Goal: Information Seeking & Learning: Check status

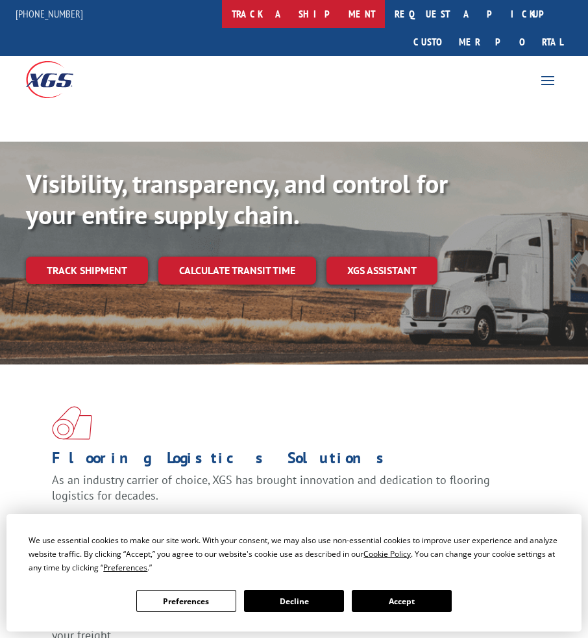
click at [325, 21] on link "track a shipment" at bounding box center [303, 14] width 163 height 28
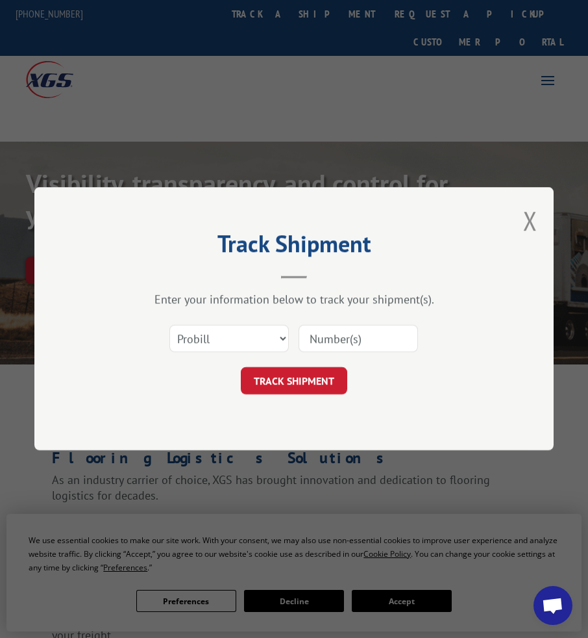
click at [316, 349] on input at bounding box center [359, 338] width 120 height 27
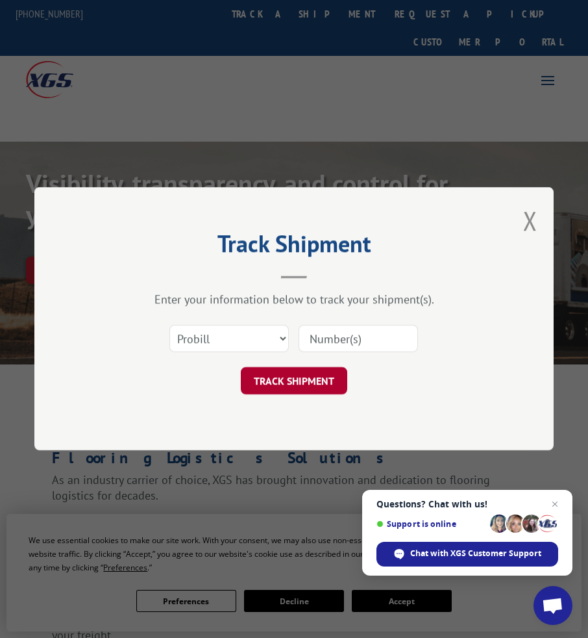
paste input "15970190"
type input "15970190"
click at [316, 381] on button "TRACK SHIPMENT" at bounding box center [294, 381] width 107 height 27
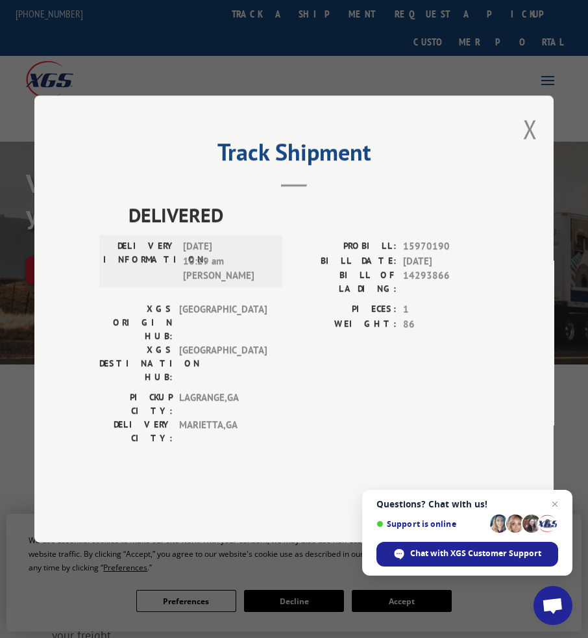
drag, startPoint x: 218, startPoint y: 71, endPoint x: 290, endPoint y: 47, distance: 75.8
click at [220, 71] on div "Track Shipment DELIVERED DELIVERY INFORMATION: [DATE] 10:29 am [PERSON_NAME] PR…" at bounding box center [294, 319] width 588 height 638
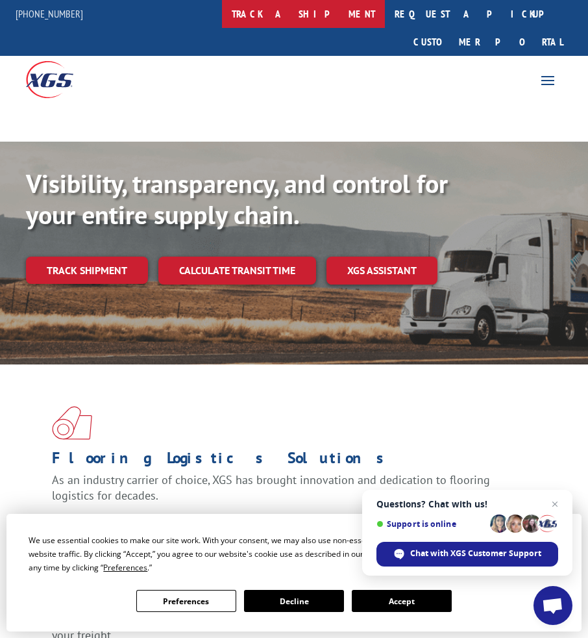
click at [340, 20] on link "track a shipment" at bounding box center [303, 14] width 163 height 28
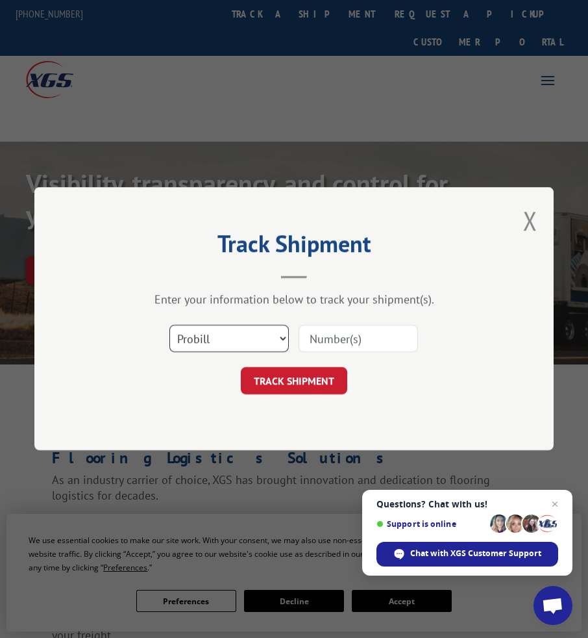
click at [251, 340] on select "Select category... Probill BOL PO" at bounding box center [230, 338] width 120 height 27
select select "bol"
click at [170, 325] on select "Select category... Probill BOL PO" at bounding box center [230, 338] width 120 height 27
click at [340, 352] on div at bounding box center [359, 339] width 120 height 30
click at [337, 332] on input at bounding box center [359, 338] width 120 height 27
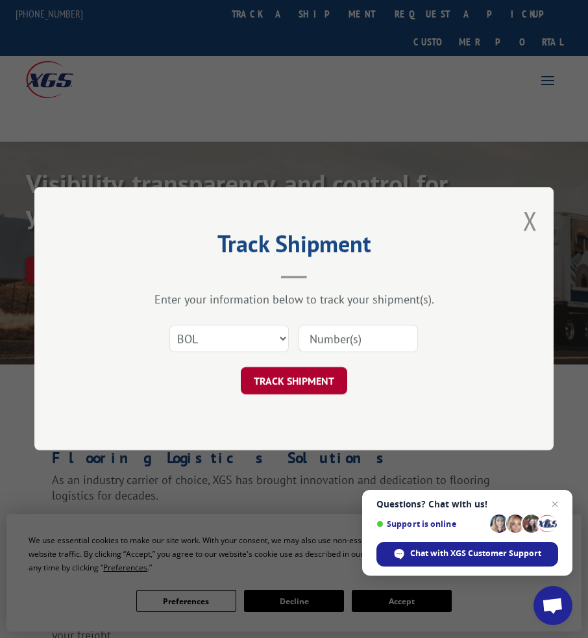
paste input "6200042171"
type input "6200042171"
click at [316, 374] on button "TRACK SHIPMENT" at bounding box center [294, 381] width 107 height 27
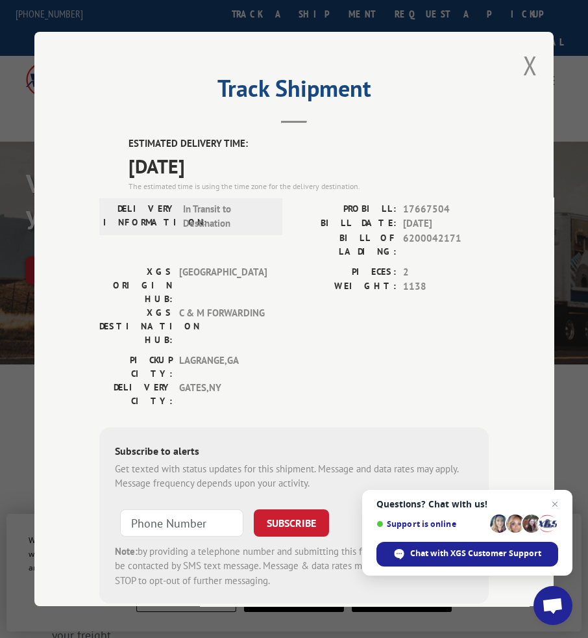
click at [215, 136] on label "ESTIMATED DELIVERY TIME:" at bounding box center [309, 143] width 360 height 15
